Goal: Task Accomplishment & Management: Use online tool/utility

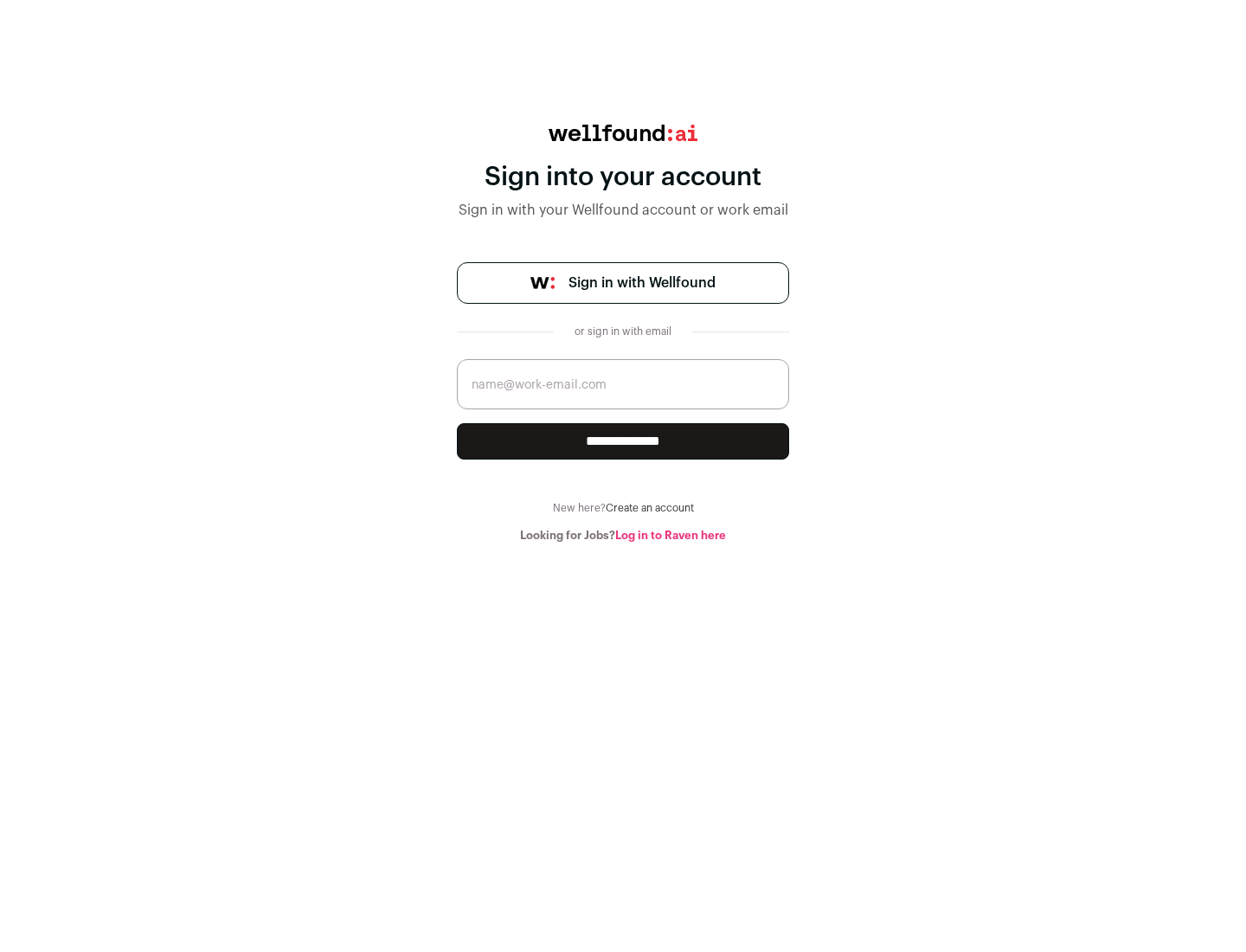
click at [641, 283] on span "Sign in with Wellfound" at bounding box center [641, 283] width 147 height 21
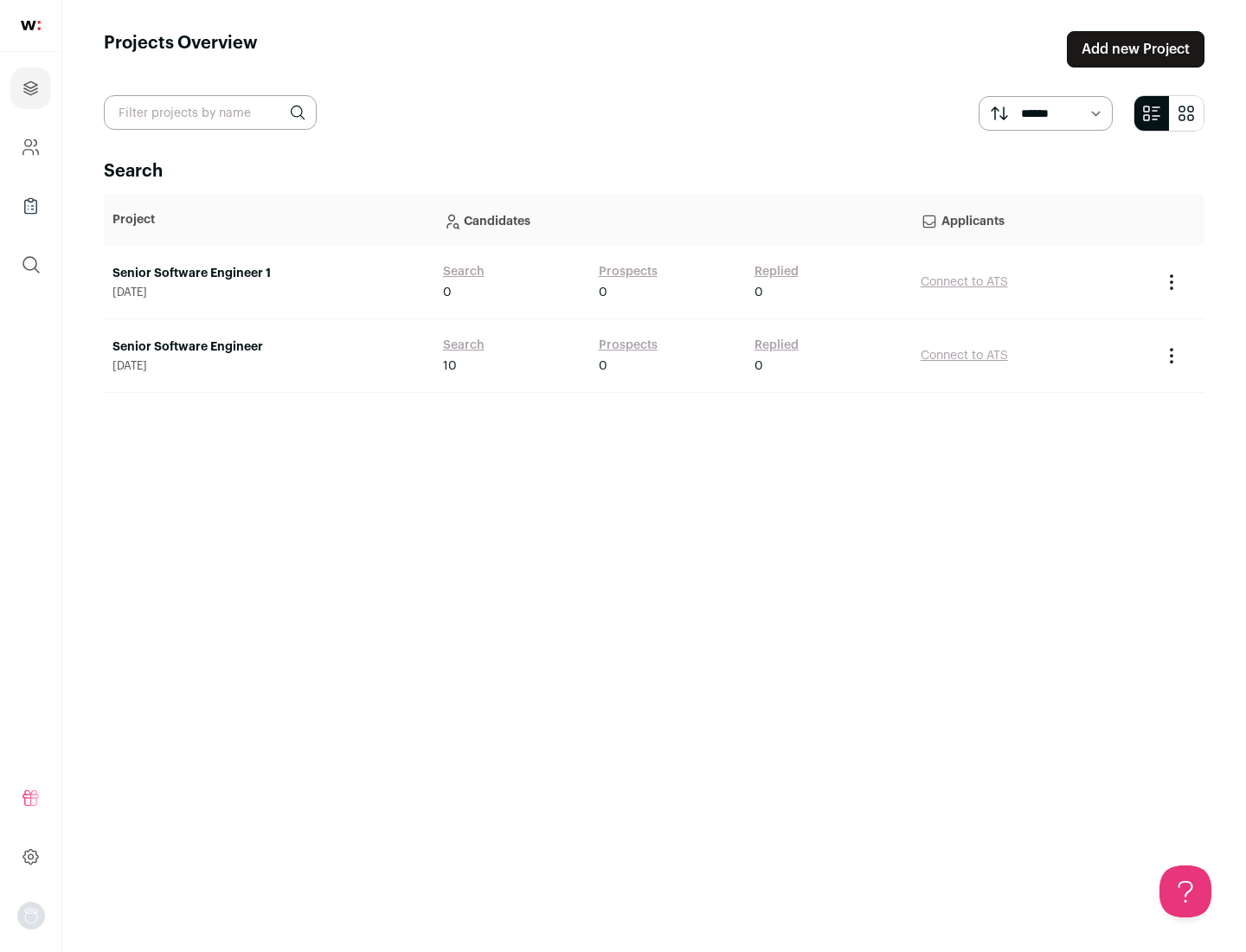
click at [268, 347] on link "Senior Software Engineer" at bounding box center [269, 347] width 314 height 17
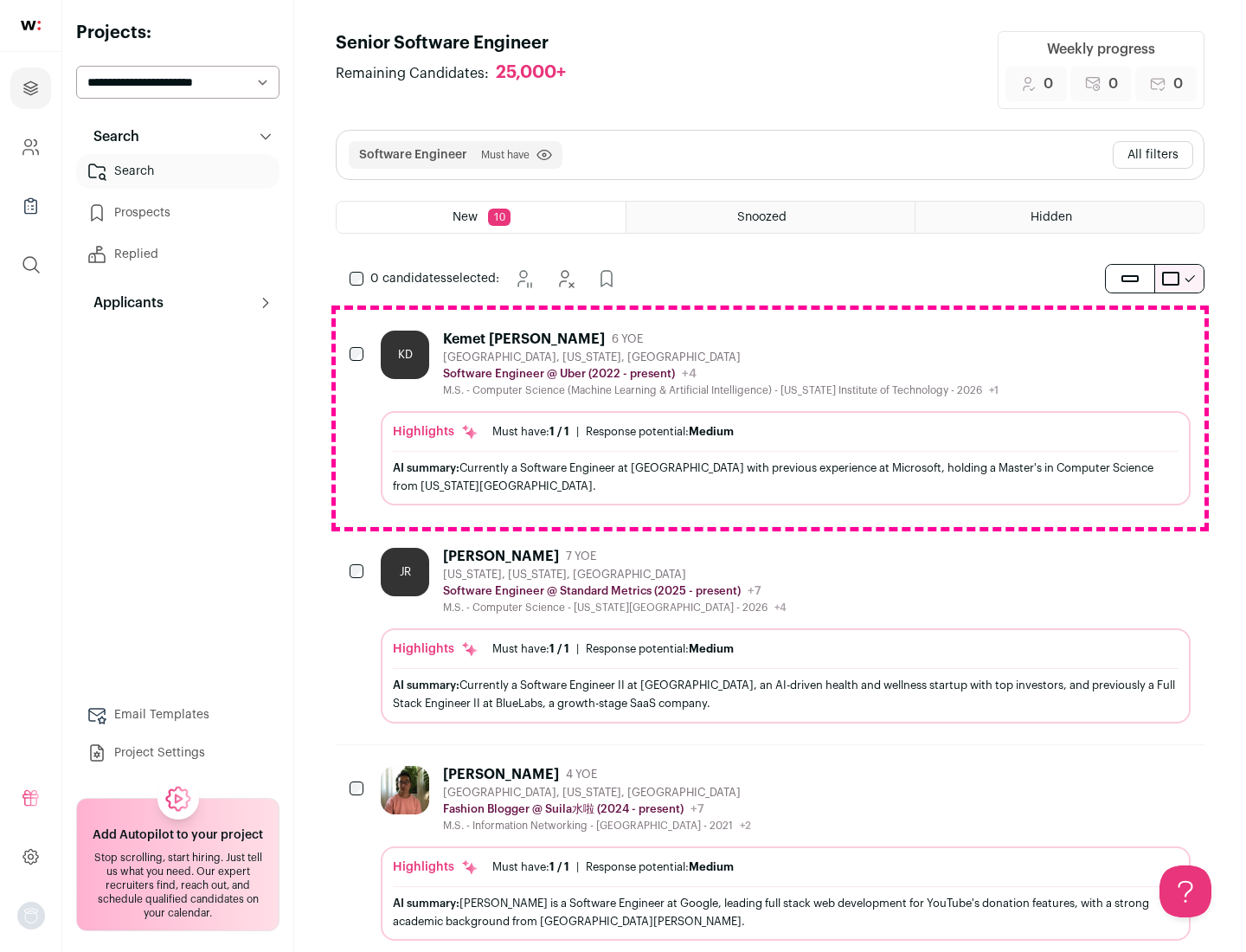
click at [770, 418] on div "Highlights Must have: 1 / 1 How many must haves have been fulfilled? | Response…" at bounding box center [786, 458] width 810 height 95
